Goal: Task Accomplishment & Management: Use online tool/utility

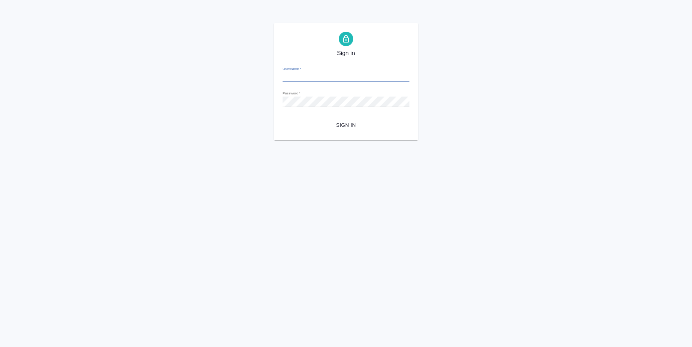
type input "[PERSON_NAME][EMAIL_ADDRESS][DOMAIN_NAME]"
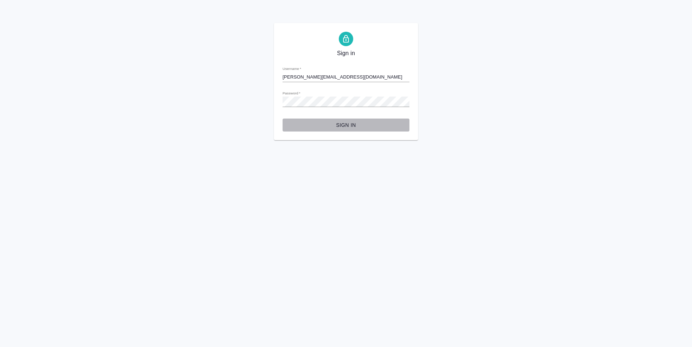
click at [341, 119] on button "Sign in" at bounding box center [346, 125] width 127 height 13
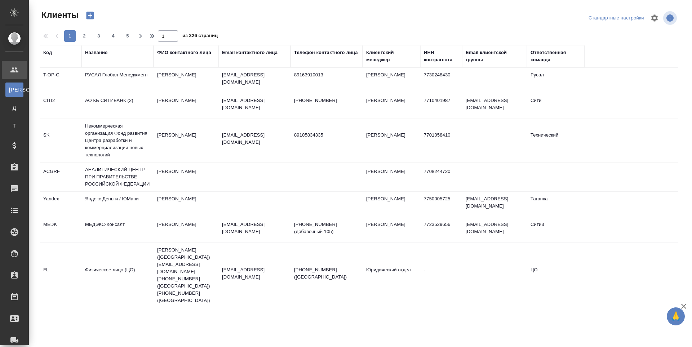
select select "RU"
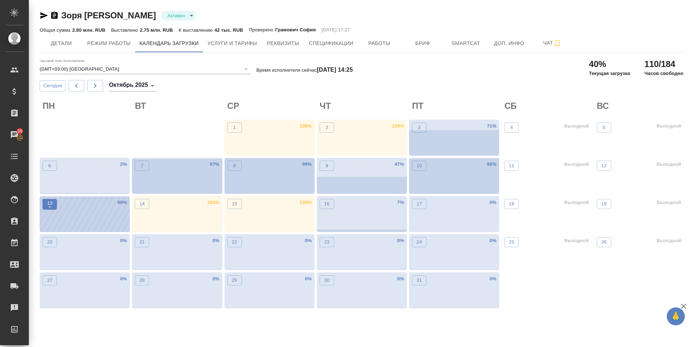
click at [46, 205] on span "13 •" at bounding box center [49, 204] width 7 height 9
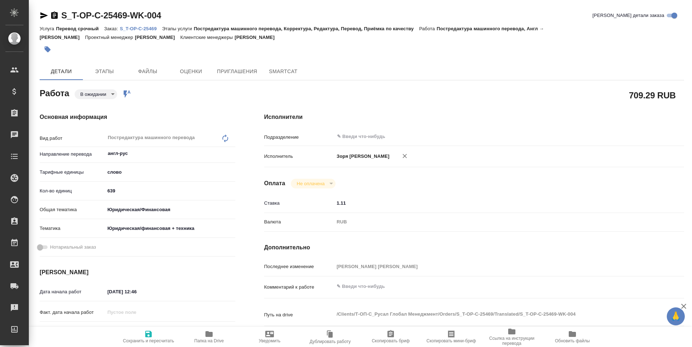
type textarea "x"
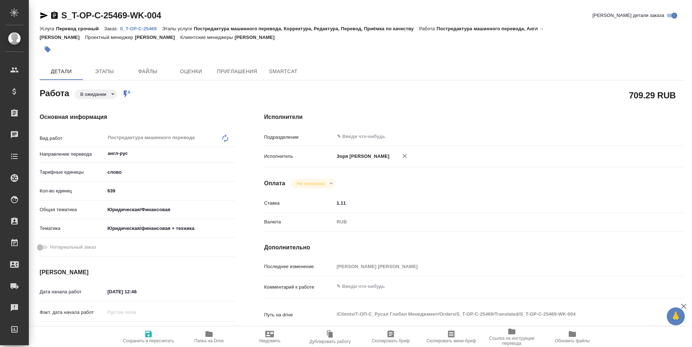
type textarea "x"
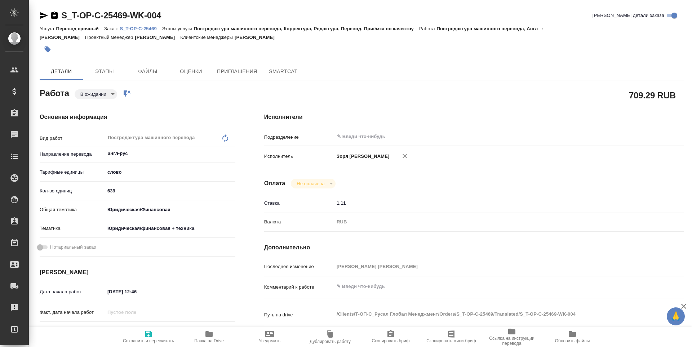
type textarea "x"
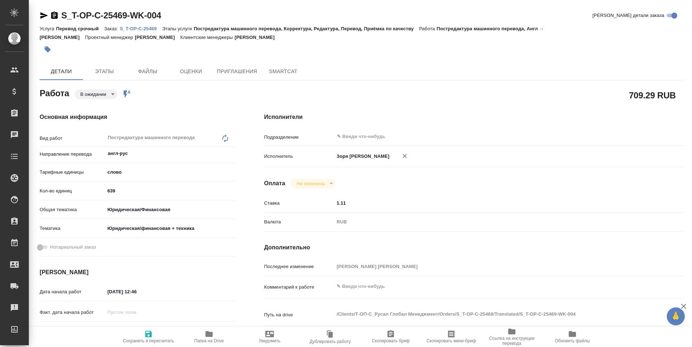
type textarea "x"
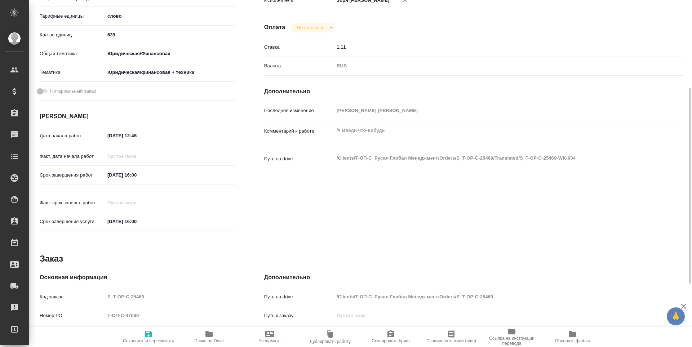
type textarea "x"
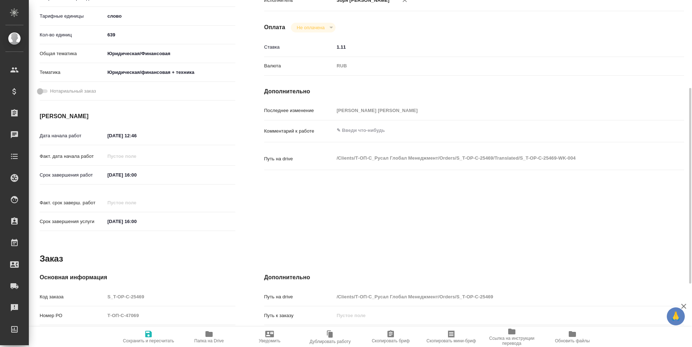
scroll to position [268, 0]
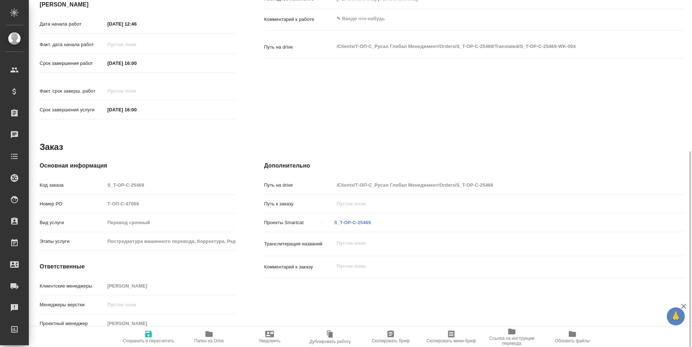
type textarea "x"
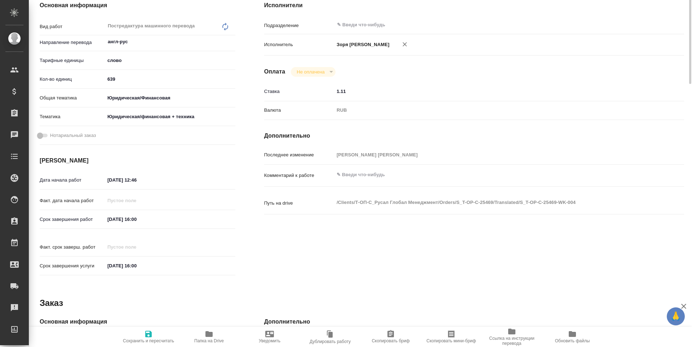
scroll to position [0, 0]
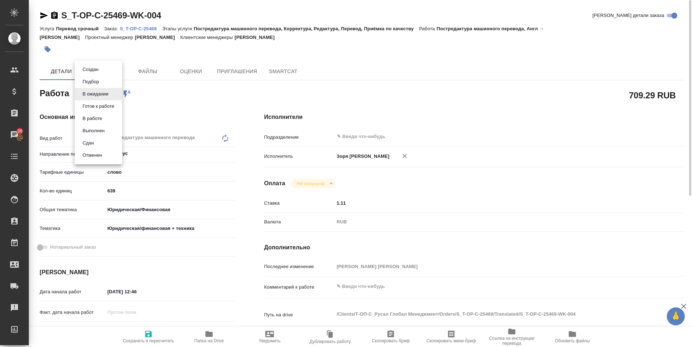
click at [102, 93] on body "🙏 .cls-1 fill:#fff; AWATERA Zoria Tatiana Клиенты Спецификации Заказы 30 Чаты T…" at bounding box center [346, 173] width 692 height 347
click at [102, 103] on button "Готов к работе" at bounding box center [98, 106] width 36 height 8
type textarea "x"
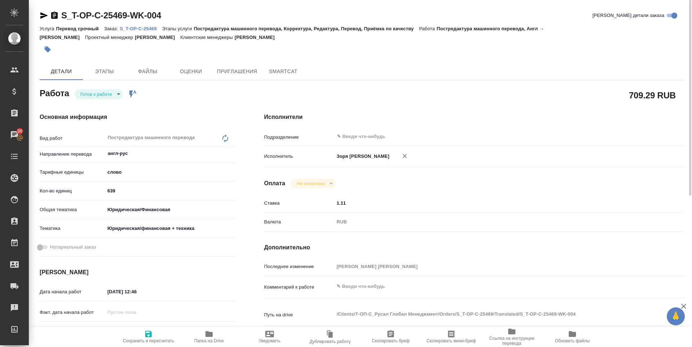
type textarea "x"
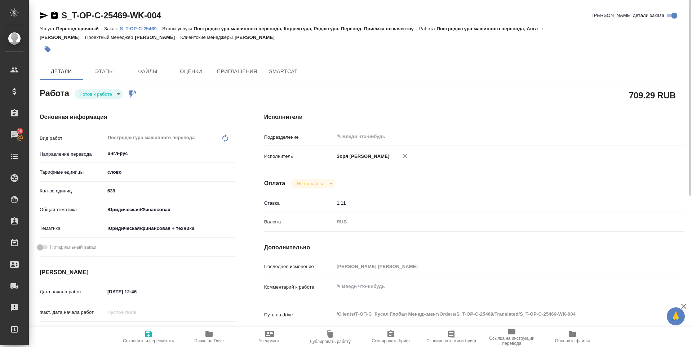
type textarea "x"
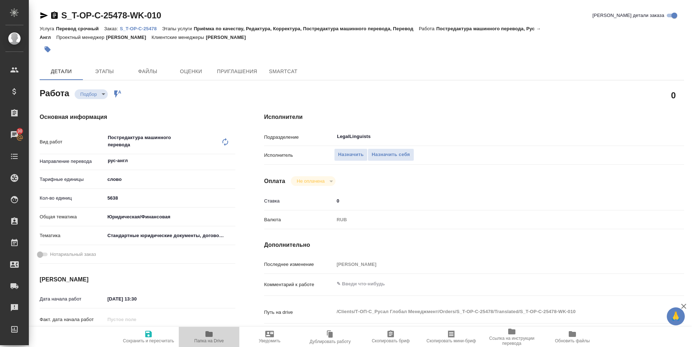
click at [213, 337] on span "Папка на Drive" at bounding box center [209, 337] width 52 height 14
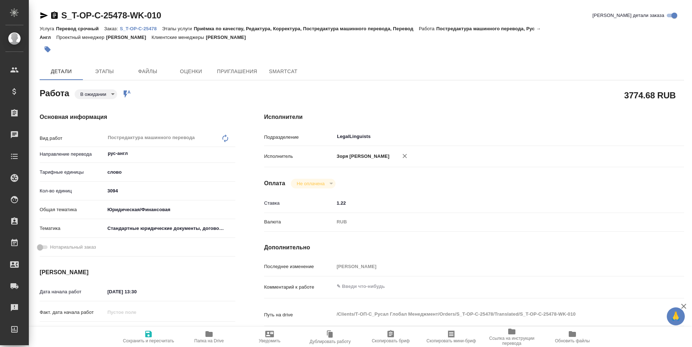
type textarea "x"
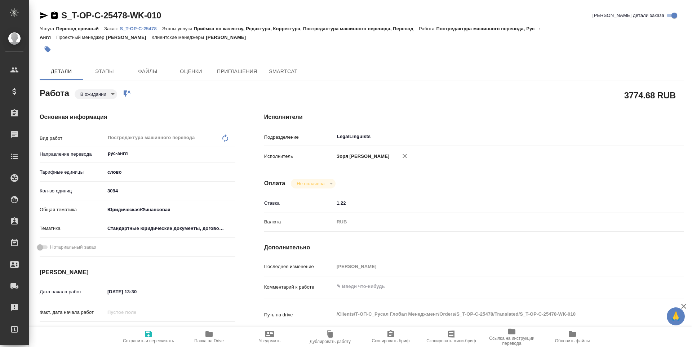
type textarea "x"
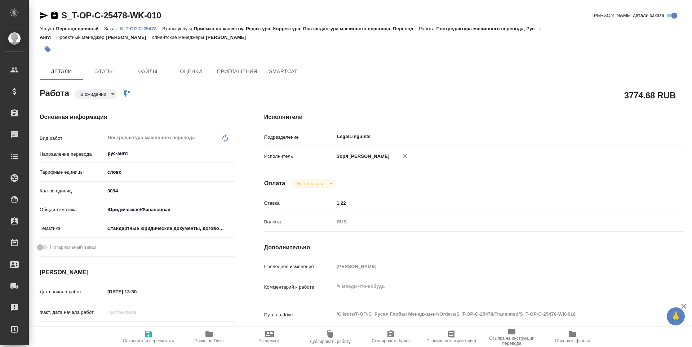
type textarea "x"
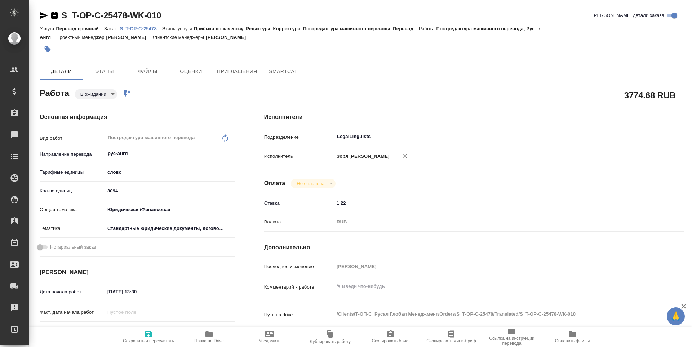
type textarea "x"
